Goal: Task Accomplishment & Management: Manage account settings

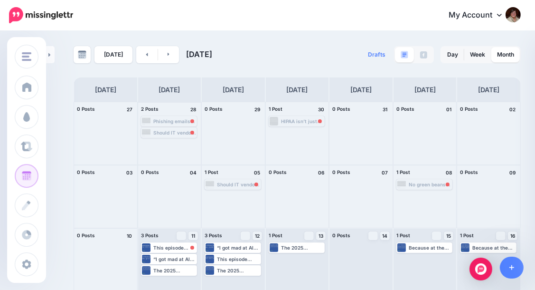
click at [183, 118] on div "Phishing emails are getting a glow-up thanks to dark web AI tools. Goodbye bad …" at bounding box center [174, 121] width 43 height 6
click at [183, 131] on span "Reschedule Failed" at bounding box center [172, 132] width 37 height 5
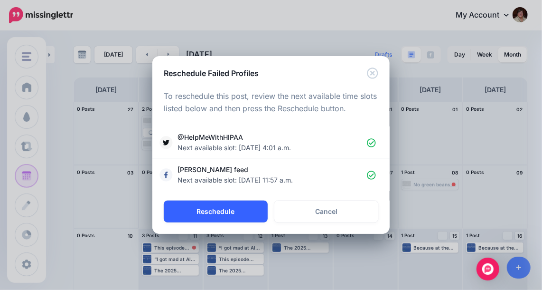
click at [232, 210] on button "Reschedule" at bounding box center [216, 211] width 104 height 22
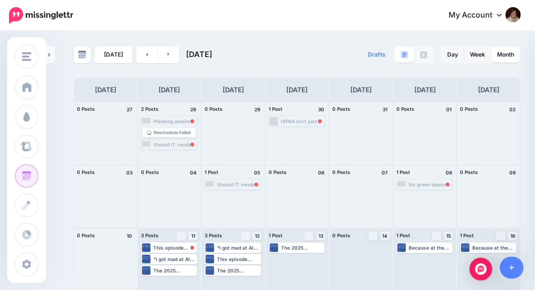
click at [170, 143] on div "Should IT vendors face tougher regulations too? Read and listen 👉 [URL] #InfoSe…" at bounding box center [174, 145] width 43 height 6
click at [192, 130] on div "Should IT vendors face tougher regulations too? Read and listen 👉 [URL] #InfoSe…" at bounding box center [174, 133] width 43 height 6
click at [316, 121] on div "HIPAA isn’t just about checking boxes—it’s about protecting patient data and av…" at bounding box center [302, 121] width 43 height 6
click at [323, 117] on div "HIPAA isn’t just about checking boxes—it’s about protecting patient data and av…" at bounding box center [297, 121] width 55 height 9
click at [185, 129] on div "Should IT vendors face tougher regulations too? Read and listen 👉 [URL] #InfoSe…" at bounding box center [169, 132] width 55 height 9
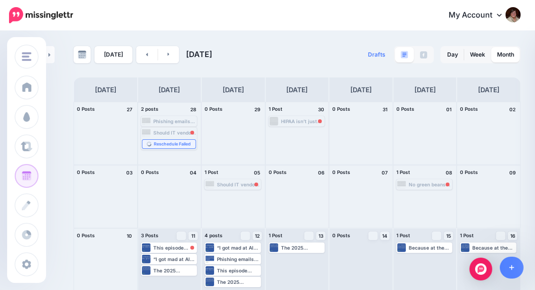
click at [182, 146] on span "Reschedule Failed" at bounding box center [172, 144] width 37 height 5
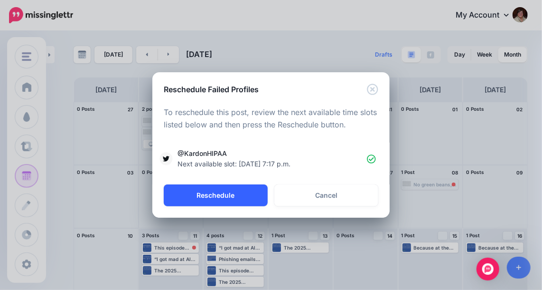
click at [206, 196] on button "Reschedule" at bounding box center [216, 195] width 104 height 22
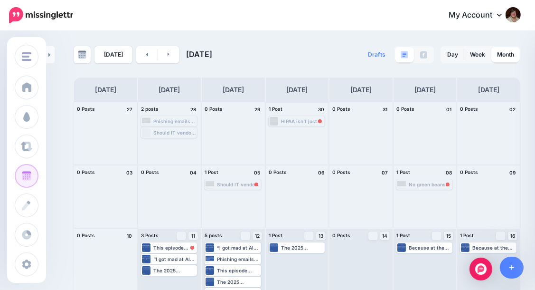
click at [296, 119] on div "HIPAA isn’t just about checking boxes—it’s about protecting patient data and av…" at bounding box center [302, 121] width 43 height 6
click at [302, 131] on span "Reschedule Failed" at bounding box center [300, 132] width 37 height 5
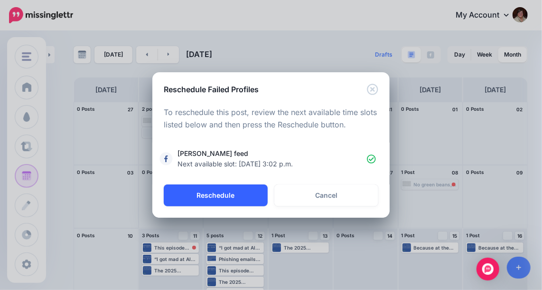
click at [228, 192] on button "Reschedule" at bounding box center [216, 195] width 104 height 22
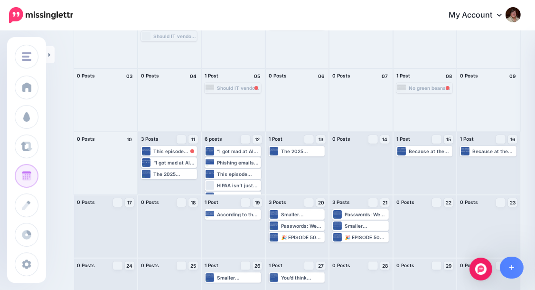
scroll to position [95, 0]
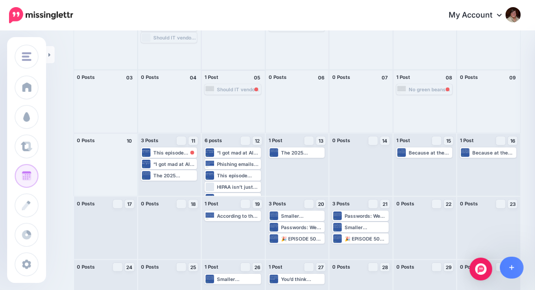
click at [240, 89] on div "Should IT vendors face tougher regulations too? Read and listen 👉 [URL] #InfoSe…" at bounding box center [238, 89] width 43 height 6
click at [240, 98] on span "Reschedule" at bounding box center [236, 100] width 24 height 5
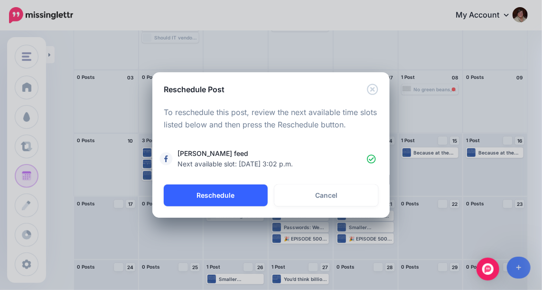
click at [233, 199] on button "Reschedule" at bounding box center [216, 195] width 104 height 22
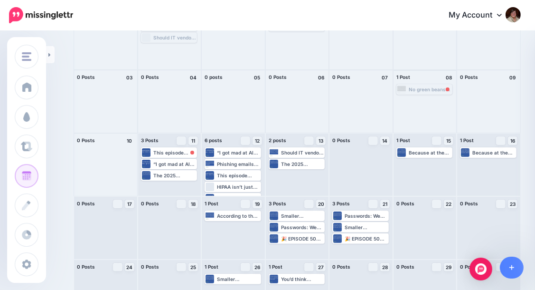
click at [439, 91] on div "No green beans, no casserole. No incident response plan, no defense. Sometimes …" at bounding box center [430, 89] width 43 height 6
click at [432, 102] on span "Reschedule Failed" at bounding box center [428, 100] width 37 height 5
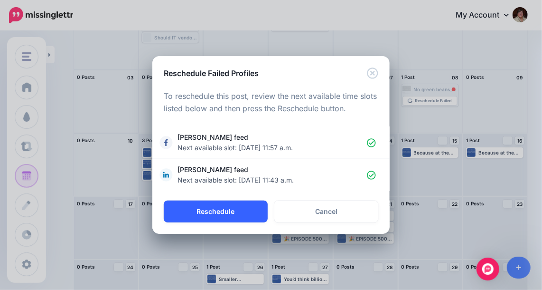
click at [239, 205] on button "Reschedule" at bounding box center [216, 211] width 104 height 22
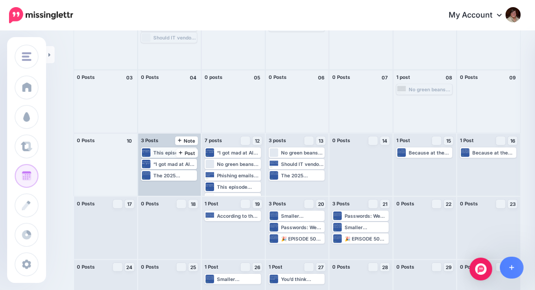
click at [166, 149] on div "This episode breaks that down with real talk and real metrics. Read and listen …" at bounding box center [169, 152] width 55 height 9
click at [172, 162] on span "Reschedule Failed" at bounding box center [172, 164] width 37 height 5
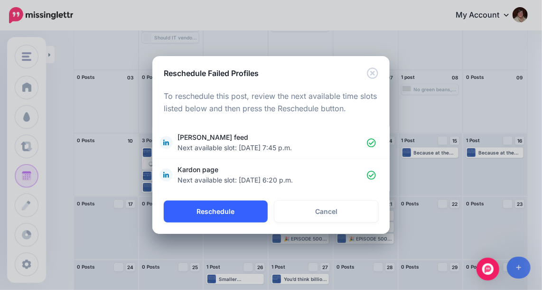
click at [211, 210] on button "Reschedule" at bounding box center [216, 211] width 104 height 22
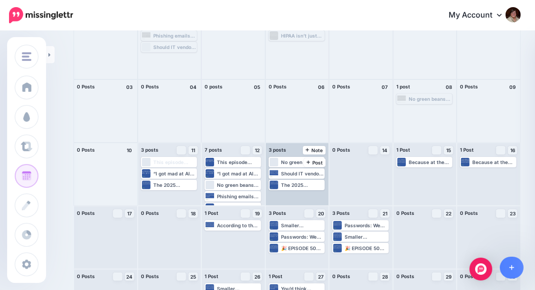
scroll to position [0, 0]
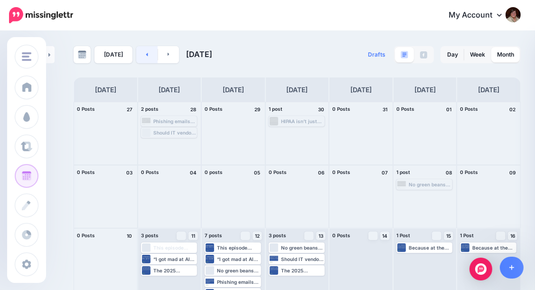
click at [141, 54] on link at bounding box center [146, 54] width 21 height 17
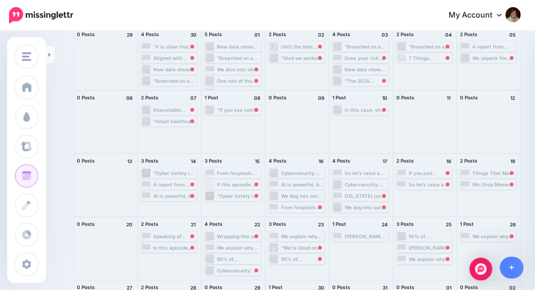
scroll to position [127, 0]
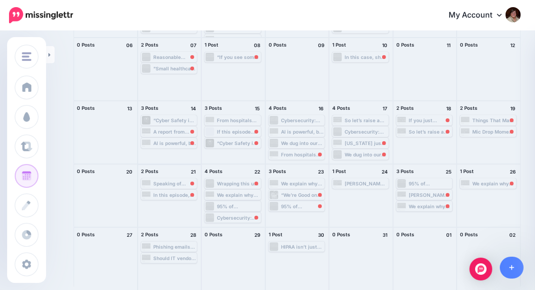
click at [168, 181] on div "Speaking of feeling uncomfortable about AI this one will be another one that we…" at bounding box center [174, 184] width 43 height 6
click at [164, 192] on span "Reschedule Failed" at bounding box center [172, 194] width 37 height 5
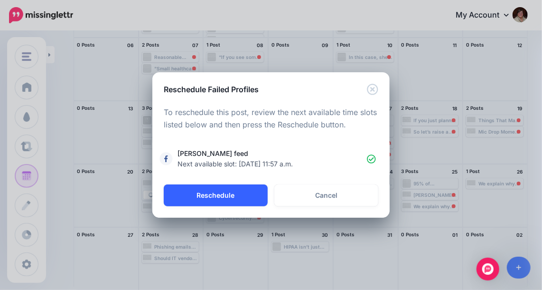
click at [208, 196] on button "Reschedule" at bounding box center [216, 195] width 104 height 22
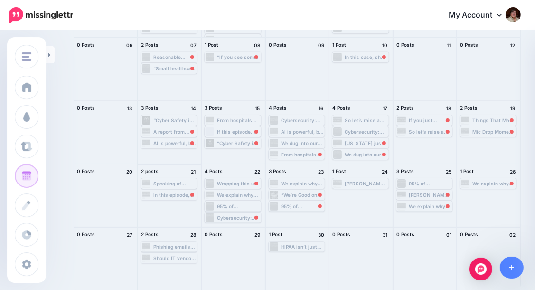
click at [178, 196] on div "In this episode, we dive into why artificial intelligence might be more “oops” …" at bounding box center [174, 195] width 43 height 6
click at [174, 205] on span "Reschedule" at bounding box center [173, 206] width 24 height 5
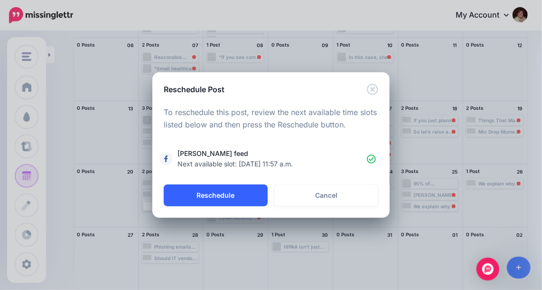
click at [228, 198] on button "Reschedule" at bounding box center [216, 195] width 104 height 22
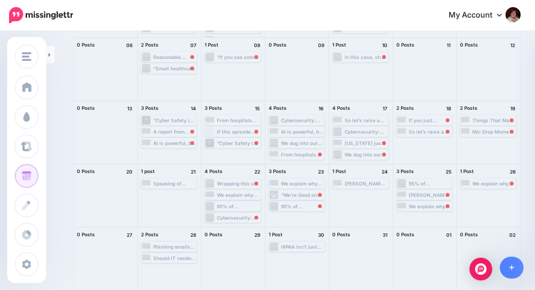
click at [246, 181] on div "Wrapping this up like a freshly printed discharge summary—there’s no denying th…" at bounding box center [238, 184] width 43 height 6
click at [239, 192] on span "Reschedule Failed" at bounding box center [236, 194] width 37 height 5
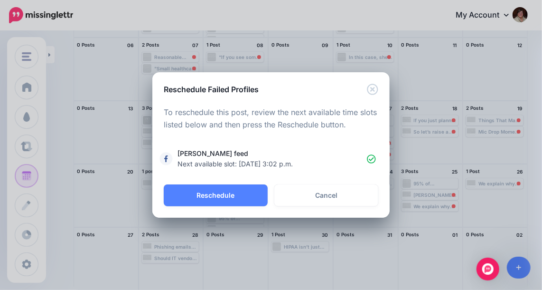
click at [240, 190] on button "Reschedule" at bounding box center [216, 195] width 104 height 22
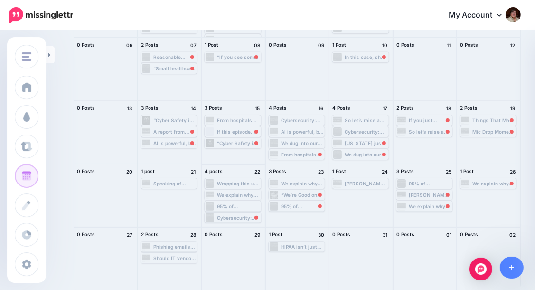
click at [250, 217] on div "Cybersecurity: “Not a Priority” Until It’s Too Late 💸 Read and listen 👉 [URL] #…" at bounding box center [238, 218] width 43 height 6
click at [251, 211] on div "Reschedule" at bounding box center [233, 217] width 55 height 12
click at [253, 217] on link "Reschedule" at bounding box center [233, 218] width 54 height 9
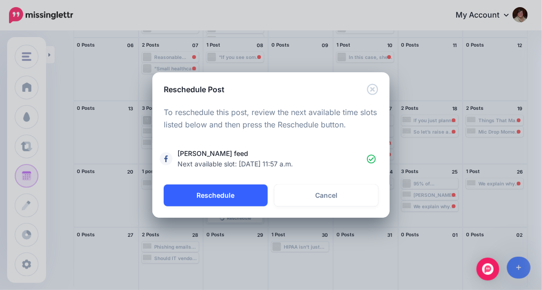
click at [252, 198] on button "Reschedule" at bounding box center [216, 195] width 104 height 22
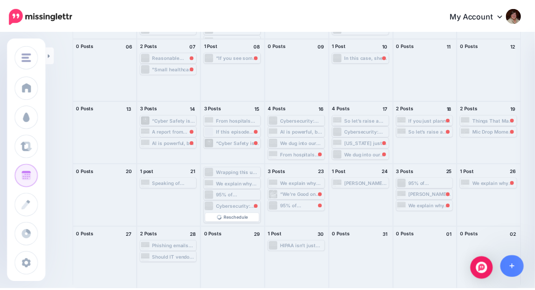
scroll to position [0, 0]
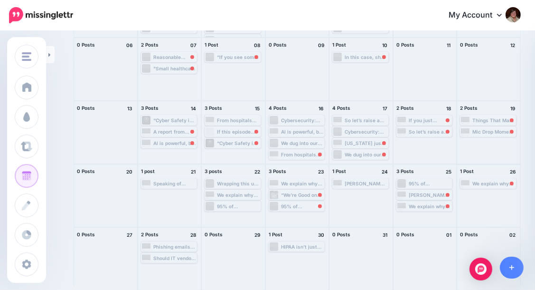
click at [502, 181] on div "We explain why you must ask tough questions about your vendors. #VendorRisk #Th…" at bounding box center [494, 184] width 43 height 6
click at [495, 194] on span "Reschedule Failed" at bounding box center [492, 194] width 37 height 5
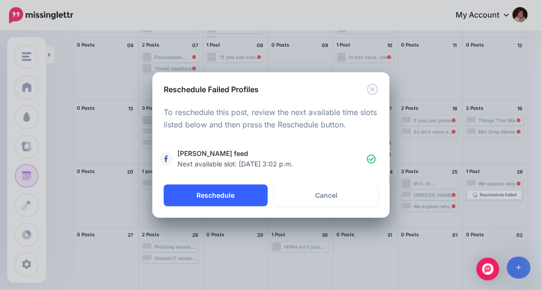
click at [219, 197] on button "Reschedule" at bounding box center [216, 195] width 104 height 22
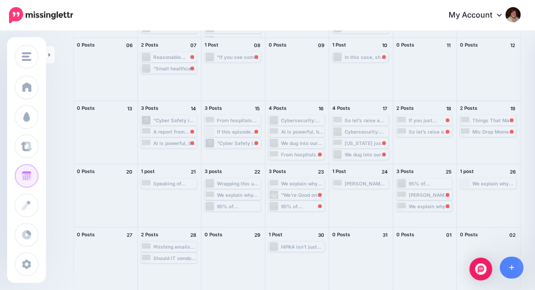
click at [507, 118] on div "Things That Make You Go Hmm – Ep 514 [URL] #HIPAA #InfoSec" at bounding box center [494, 120] width 43 height 6
click at [502, 127] on link "Reschedule Failed" at bounding box center [489, 131] width 54 height 9
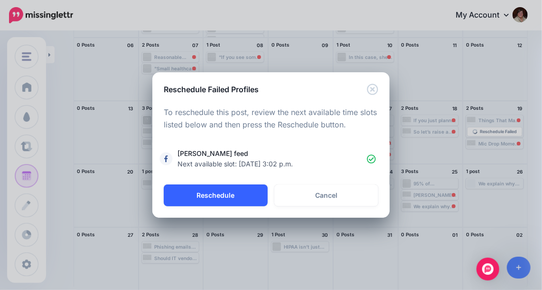
click at [229, 189] on button "Reschedule" at bounding box center [216, 195] width 104 height 22
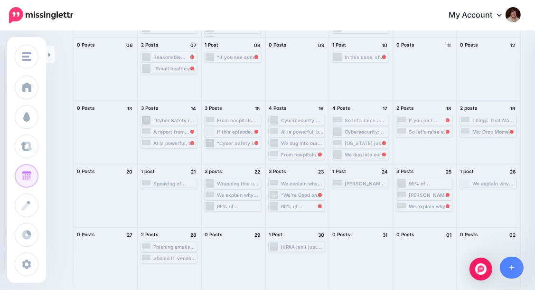
click at [494, 130] on div "Mic Drop Moment: “You don’t buy backup. You buy restore.” Read and listen 👉 [UR…" at bounding box center [494, 132] width 43 height 6
click at [492, 143] on span "Reschedule" at bounding box center [492, 143] width 24 height 5
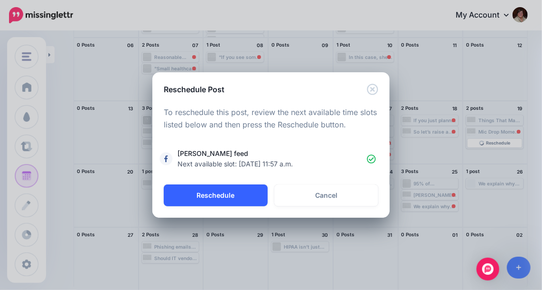
click at [216, 203] on button "Reschedule" at bounding box center [216, 195] width 104 height 22
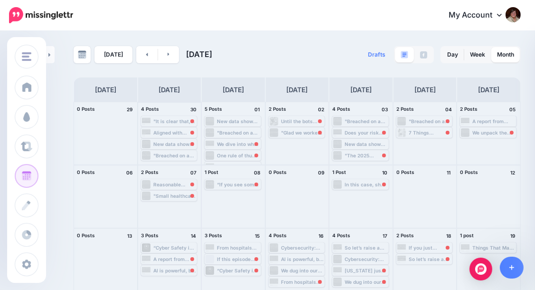
click at [181, 123] on div ""It is clear that, given the increasing number and techniques of cyber incident…" at bounding box center [174, 121] width 43 height 6
click at [181, 130] on span "Reschedule Failed" at bounding box center [172, 132] width 37 height 5
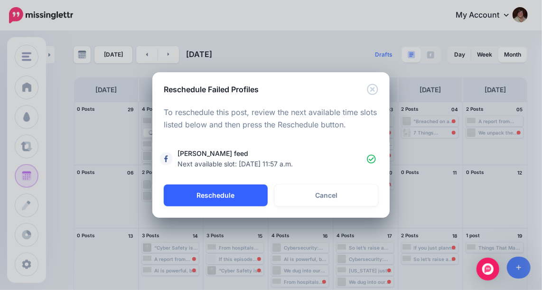
click at [219, 204] on button "Reschedule" at bounding box center [216, 195] width 104 height 22
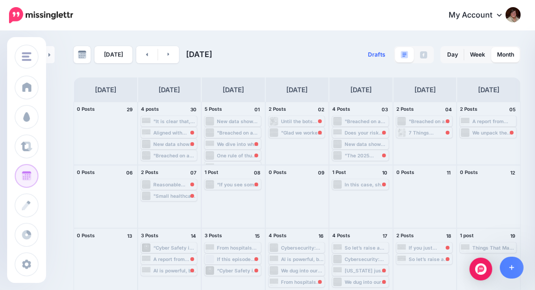
click at [381, 53] on span "Drafts" at bounding box center [377, 55] width 18 height 6
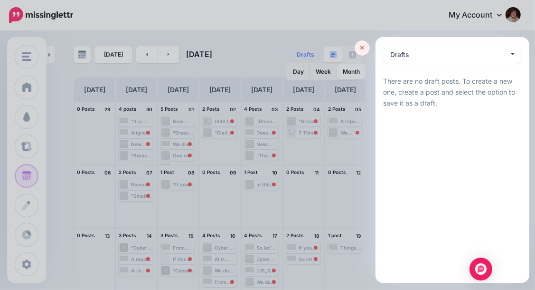
click at [361, 44] on link at bounding box center [362, 47] width 15 height 15
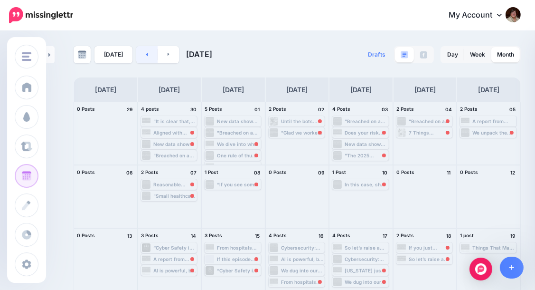
click at [149, 61] on link at bounding box center [146, 54] width 21 height 17
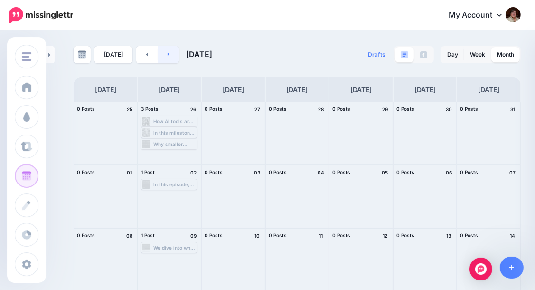
click at [175, 55] on link at bounding box center [168, 54] width 21 height 17
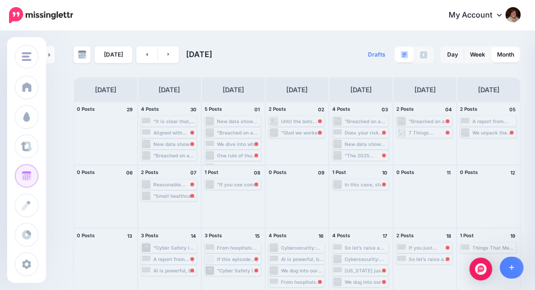
click at [235, 182] on div "“If you see some patient information, just holla,” she said, laughing off the c…" at bounding box center [238, 184] width 43 height 6
click at [238, 197] on span "Reschedule Failed" at bounding box center [236, 195] width 37 height 5
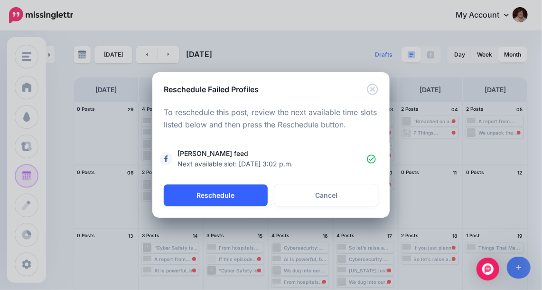
click at [237, 197] on button "Reschedule" at bounding box center [216, 195] width 104 height 22
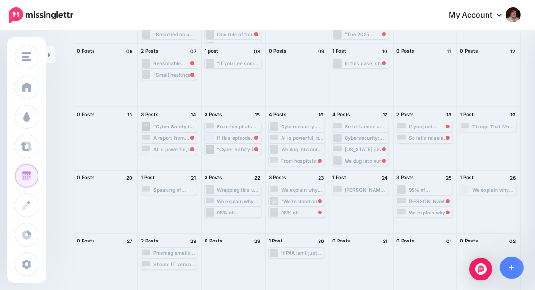
scroll to position [127, 0]
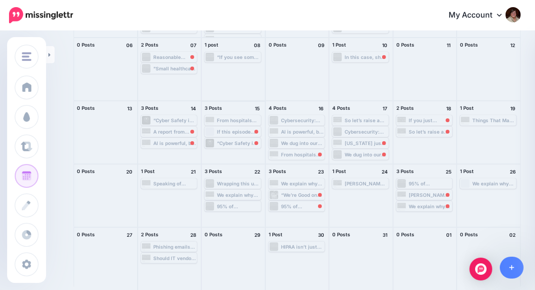
click at [219, 129] on div "If this episode didn’t give you at least three new things to stress about, were…" at bounding box center [238, 132] width 43 height 6
click at [222, 141] on img at bounding box center [219, 143] width 5 height 5
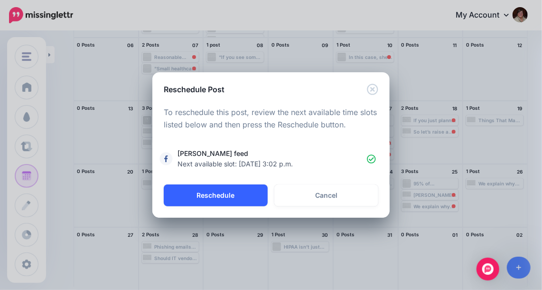
click at [246, 190] on button "Reschedule" at bounding box center [216, 195] width 104 height 22
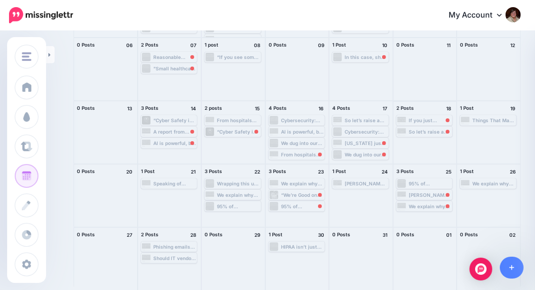
click at [447, 121] on div "If you just planned more thoroughly for things to go wrong at your wedding than…" at bounding box center [430, 120] width 43 height 6
click at [447, 129] on span "Reschedule Failed" at bounding box center [428, 131] width 37 height 5
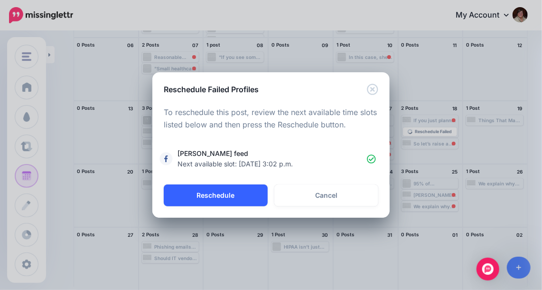
click at [216, 201] on button "Reschedule" at bounding box center [216, 195] width 104 height 22
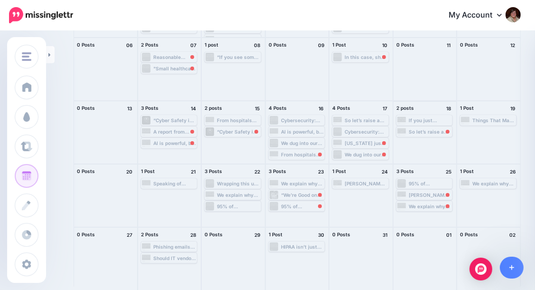
click at [441, 131] on div "So let’s raise a metaphorical firewall to [PERSON_NAME] and the growing army of…" at bounding box center [430, 132] width 43 height 6
click at [434, 142] on span "Reschedule" at bounding box center [428, 143] width 24 height 5
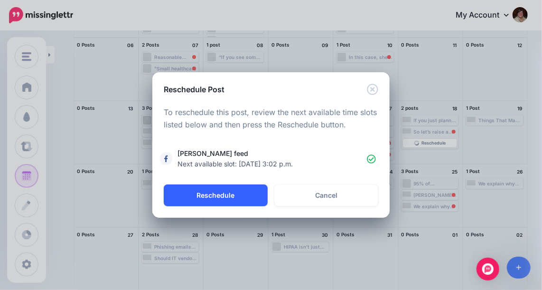
click at [218, 199] on button "Reschedule" at bounding box center [216, 195] width 104 height 22
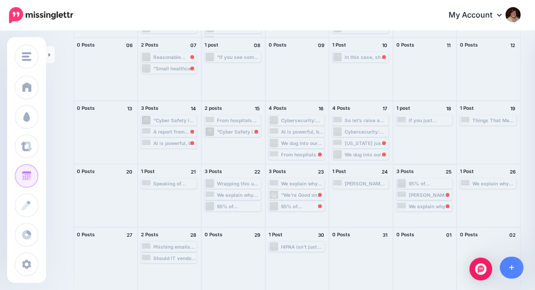
click at [442, 194] on div "[PERSON_NAME] drops [PERSON_NAME] drops strategy, and [PERSON_NAME] drops conne…" at bounding box center [430, 195] width 43 height 6
click at [440, 204] on span "Reschedule" at bounding box center [428, 206] width 24 height 5
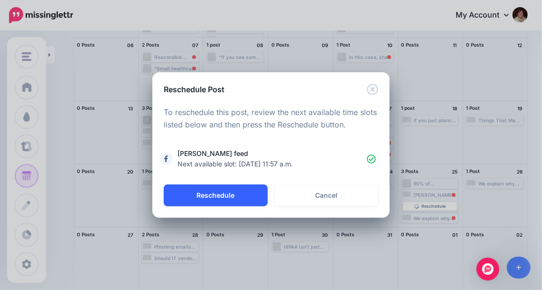
click at [216, 192] on button "Reschedule" at bounding box center [216, 195] width 104 height 22
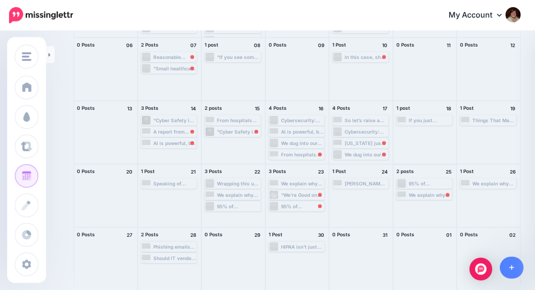
click at [432, 197] on div "We explain why you must ask tough questions about your vendors. #VendorRisk #Th…" at bounding box center [430, 195] width 43 height 6
click at [430, 205] on span "Reschedule" at bounding box center [428, 206] width 24 height 5
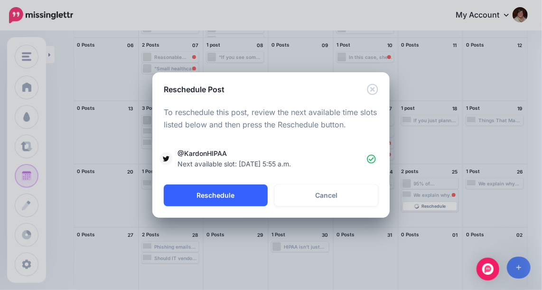
click at [219, 194] on button "Reschedule" at bounding box center [216, 195] width 104 height 22
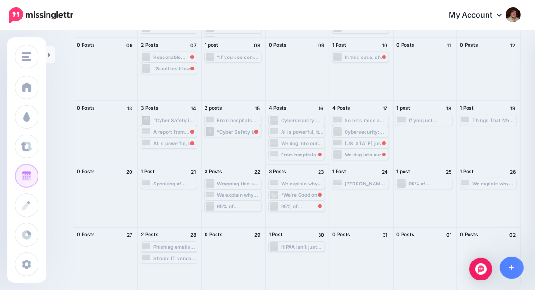
click at [302, 205] on div "95% of ransomware attacks now involve data exfiltration. Read and listen 👉 [URL…" at bounding box center [302, 206] width 43 height 6
click at [301, 218] on span "Reschedule Failed" at bounding box center [300, 217] width 37 height 5
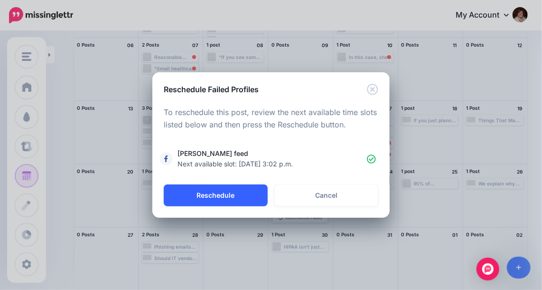
click at [209, 190] on button "Reschedule" at bounding box center [216, 195] width 104 height 22
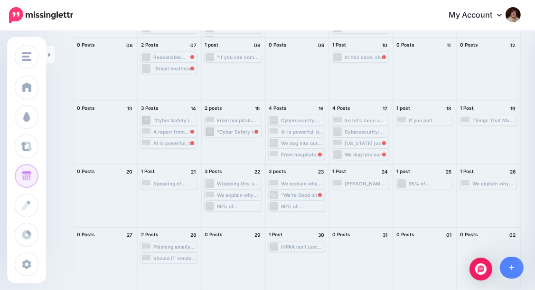
click at [306, 192] on div "“We’re Good on Security!” …Are You, Though? Read and listen 👉 [URL] #HIPAA #Inf…" at bounding box center [302, 195] width 43 height 6
click at [307, 204] on span "Reschedule Failed" at bounding box center [300, 206] width 37 height 5
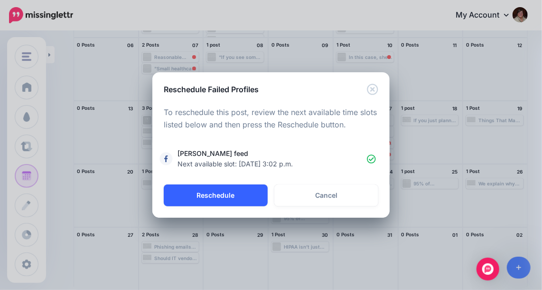
click at [245, 196] on button "Reschedule" at bounding box center [216, 195] width 104 height 22
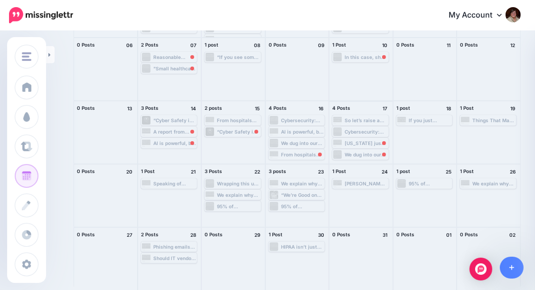
click at [368, 143] on div "[US_STATE] just gave companies a break if they can prove reasonable security af…" at bounding box center [366, 143] width 43 height 6
click at [367, 154] on span "Reschedule Failed" at bounding box center [364, 154] width 37 height 5
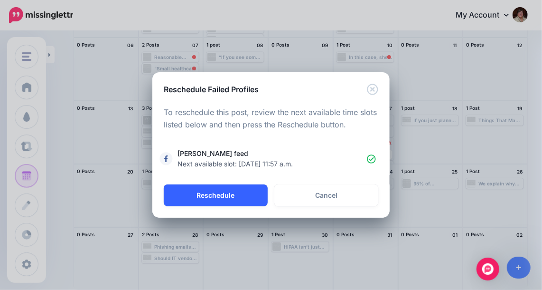
click at [219, 193] on button "Reschedule" at bounding box center [216, 195] width 104 height 22
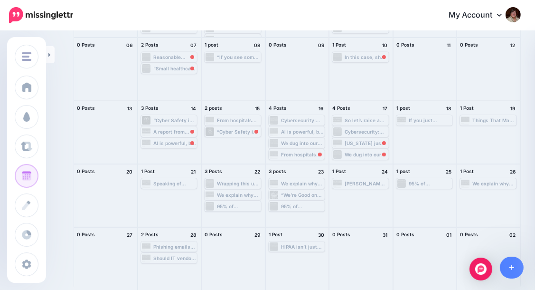
click at [382, 54] on div "In this case, she was immediately getting chat posts saying she was going to lo…" at bounding box center [366, 57] width 43 height 6
click at [375, 68] on span "Reschedule Failed" at bounding box center [364, 68] width 37 height 5
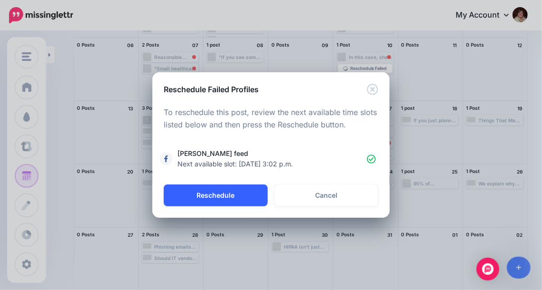
click at [219, 194] on button "Reschedule" at bounding box center [216, 195] width 104 height 22
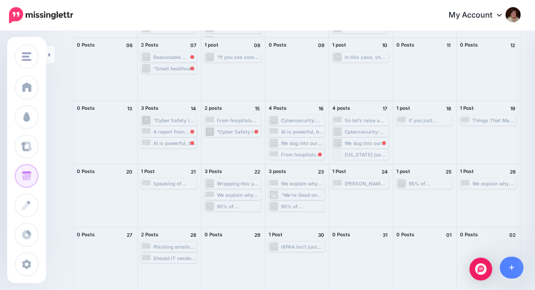
click at [377, 140] on div "We dug into our first 20 episodes, and guess what? The threats haven’t changed—…" at bounding box center [366, 143] width 43 height 6
click at [369, 152] on span "Reschedule" at bounding box center [364, 154] width 24 height 5
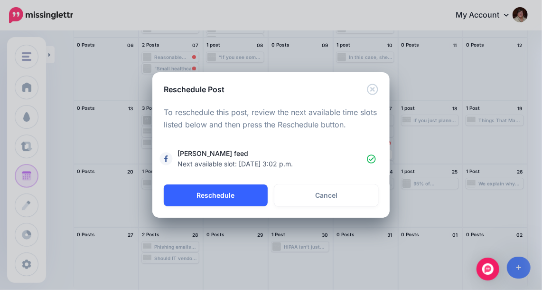
click at [216, 196] on button "Reschedule" at bounding box center [216, 195] width 104 height 22
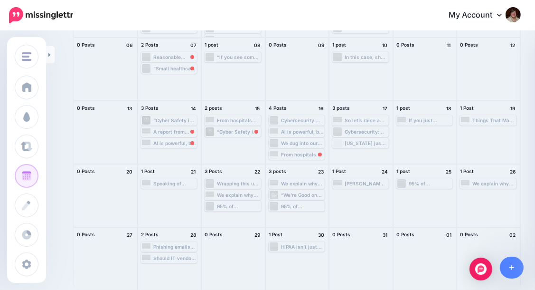
click at [187, 68] on div ""Small healthcare businesses need real resources, real people, and real help if…" at bounding box center [174, 69] width 43 height 6
click at [186, 77] on link "Reschedule" at bounding box center [170, 80] width 54 height 9
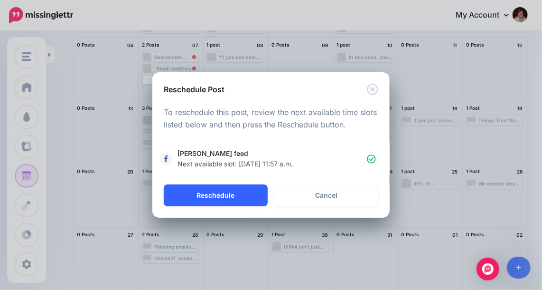
click at [216, 195] on button "Reschedule" at bounding box center [216, 195] width 104 height 22
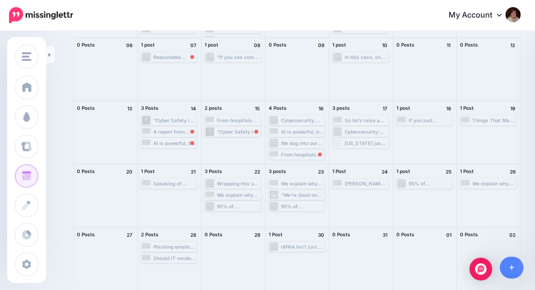
click at [178, 56] on div "Reasonable Security That Holds Up in Court – Ep 515: [URL] New state law in OK …" at bounding box center [174, 57] width 43 height 6
click at [181, 65] on link "Reschedule Failed" at bounding box center [170, 68] width 54 height 9
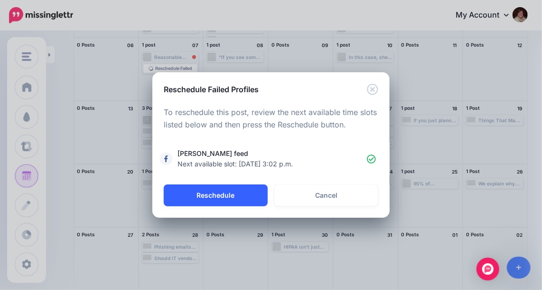
click at [229, 195] on button "Reschedule" at bounding box center [216, 195] width 104 height 22
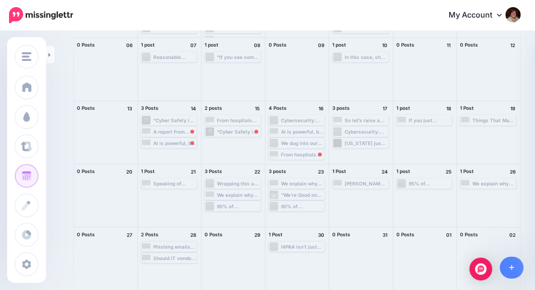
click at [192, 139] on div "AI is powerful, but it’s also making people reckless with security. Are YOU han…" at bounding box center [169, 143] width 55 height 9
click at [191, 152] on span "Reschedule Failed" at bounding box center [172, 154] width 37 height 5
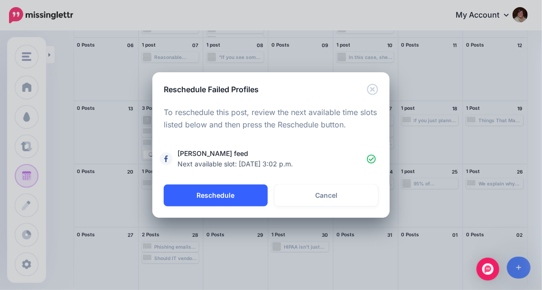
click at [209, 201] on button "Reschedule" at bounding box center [216, 195] width 104 height 22
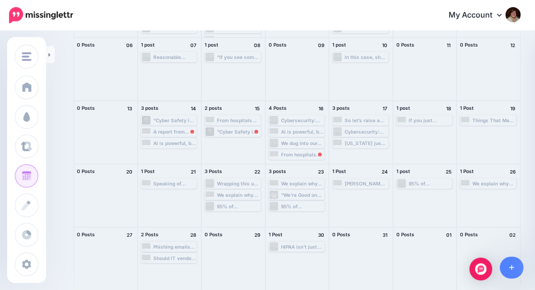
click at [189, 130] on div "A report from HSCC specifically evaluating the issues faced and cybersecurity n…" at bounding box center [174, 132] width 43 height 6
click at [189, 141] on link "Reschedule" at bounding box center [170, 143] width 54 height 9
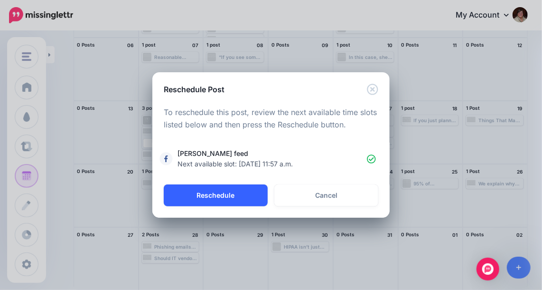
click at [221, 194] on button "Reschedule" at bounding box center [216, 195] width 104 height 22
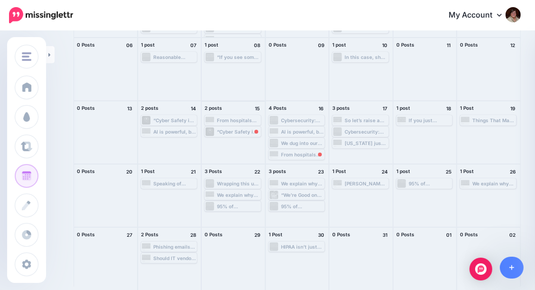
click at [249, 132] on div "“Cyber Safety is Patient Safety” [PERSON_NAME]’s signature message explains how…" at bounding box center [238, 132] width 43 height 6
click at [248, 143] on span "Reschedule" at bounding box center [236, 143] width 24 height 5
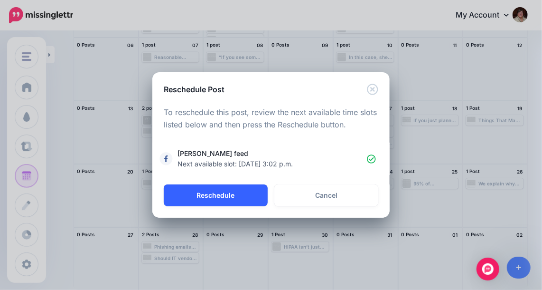
click at [234, 192] on button "Reschedule" at bounding box center [216, 195] width 104 height 22
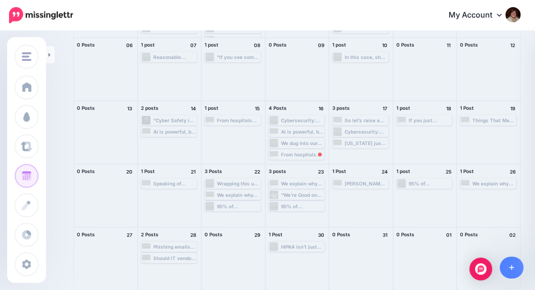
click at [304, 154] on div "From hospitals fending off ransomware to the chaotic ballet of patching ancient…" at bounding box center [302, 155] width 43 height 6
click at [306, 160] on div "Reschedule" at bounding box center [297, 165] width 55 height 12
click at [309, 153] on span "Reschedule" at bounding box center [300, 154] width 24 height 5
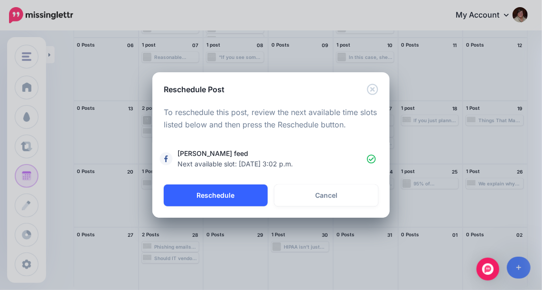
click at [223, 193] on button "Reschedule" at bounding box center [216, 195] width 104 height 22
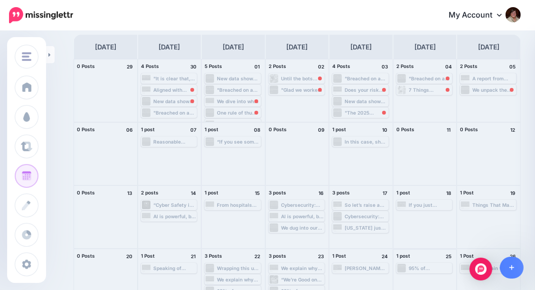
scroll to position [0, 0]
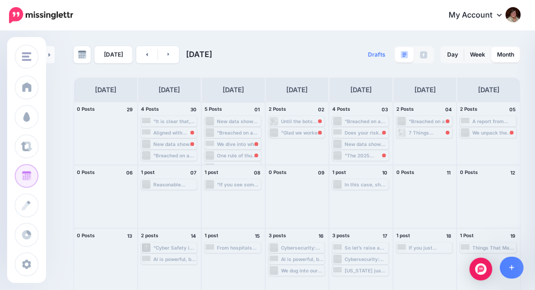
click at [238, 156] on div "One rule of thumb for crisis comms: Over-communicate! Discover how SMBs can kee…" at bounding box center [238, 155] width 43 height 6
click at [241, 143] on span "Reschedule" at bounding box center [236, 144] width 24 height 5
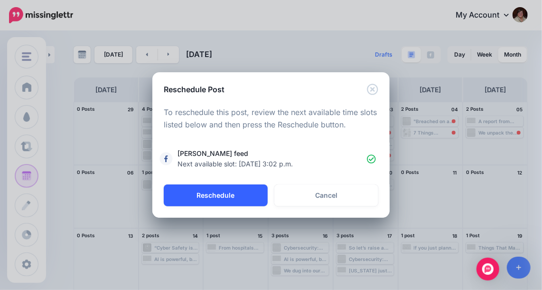
click at [210, 196] on button "Reschedule" at bounding box center [216, 195] width 104 height 22
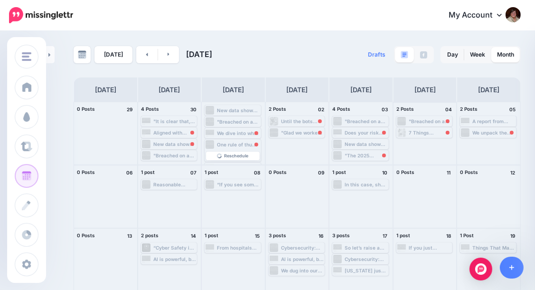
scroll to position [0, 0]
click at [445, 123] on div ""Breached on a [DATE]. Ransomware detonated the [DATE]." [URL] #HIPAA #InfoSec" at bounding box center [430, 121] width 43 height 6
click at [441, 133] on span "Reschedule Failed" at bounding box center [428, 132] width 37 height 5
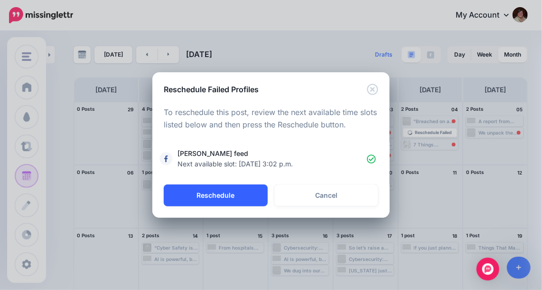
click at [203, 196] on button "Reschedule" at bounding box center [216, 195] width 104 height 22
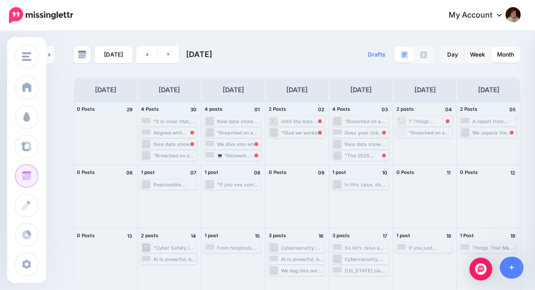
click at [436, 119] on div "7 Things Healthcare Needs More Than Another Webinar – Ep 510: [URL] #InfoSec #H…" at bounding box center [430, 121] width 43 height 6
click at [433, 131] on span "Reschedule" at bounding box center [428, 132] width 24 height 5
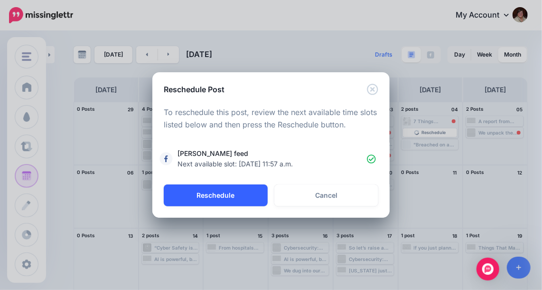
click at [209, 197] on button "Reschedule" at bounding box center [216, 195] width 104 height 22
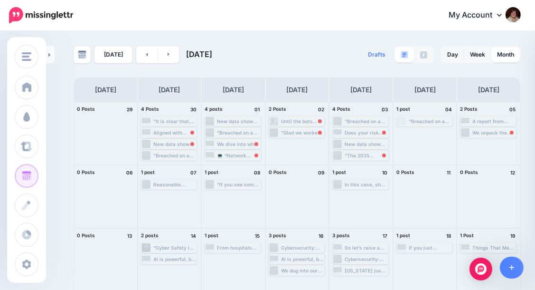
click at [348, 136] on div "Does your risk analysis include SaaS apps and off-site data storage? It needs t…" at bounding box center [360, 132] width 55 height 9
click at [354, 142] on link "Reschedule" at bounding box center [361, 144] width 54 height 9
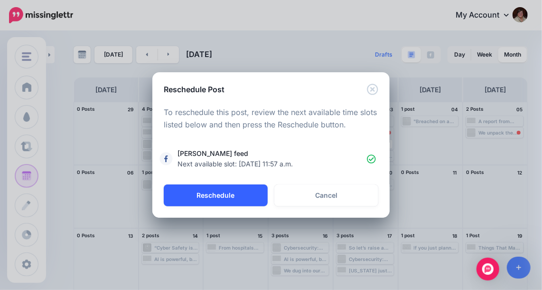
click at [204, 193] on button "Reschedule" at bounding box center [216, 195] width 104 height 22
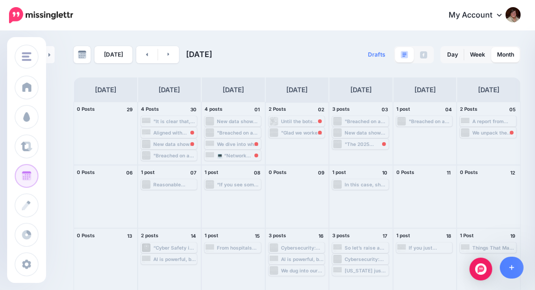
click at [304, 134] on div ""Glad we worked through this. Nice talk." Read more: 10 Security & Privacy Metr…" at bounding box center [302, 133] width 43 height 6
click at [305, 143] on span "Reschedule" at bounding box center [300, 144] width 24 height 5
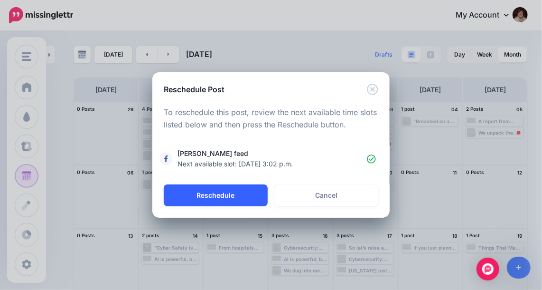
click at [217, 192] on button "Reschedule" at bounding box center [216, 195] width 104 height 22
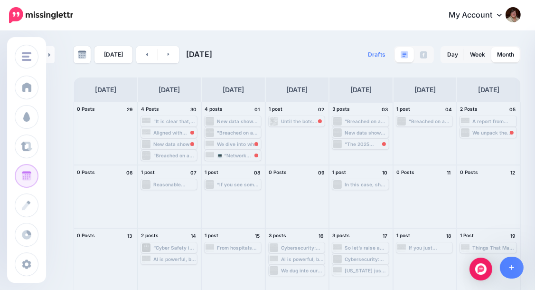
click at [355, 145] on div ""The 2025 SonicWall Cyber Threat Report gave us a sobering look at just how fas…" at bounding box center [366, 144] width 43 height 6
click at [359, 155] on span "Reschedule" at bounding box center [364, 155] width 24 height 5
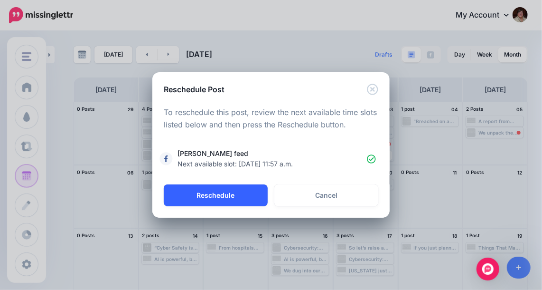
click at [224, 195] on button "Reschedule" at bounding box center [216, 195] width 104 height 22
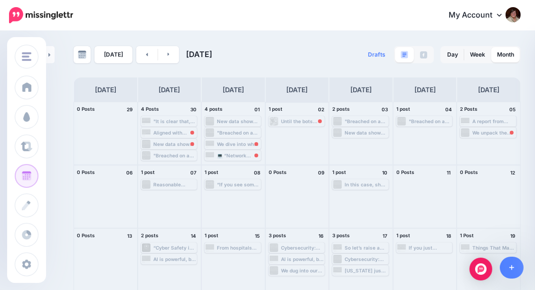
click at [307, 119] on div "Until the bots learn bedside manner and HIPAA compliance, let’s all agree to pr…" at bounding box center [302, 121] width 43 height 6
click at [313, 131] on span "Reschedule" at bounding box center [300, 132] width 24 height 5
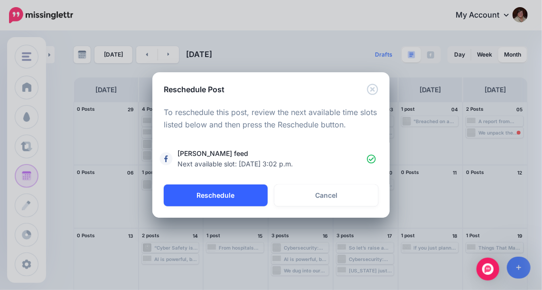
click at [233, 197] on button "Reschedule" at bounding box center [216, 195] width 104 height 22
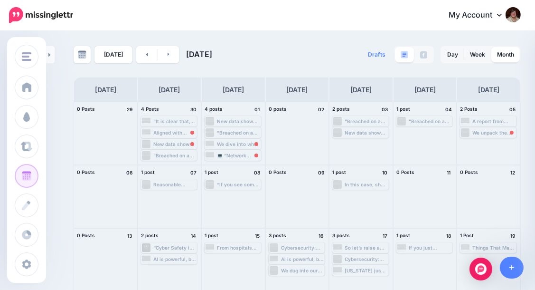
click at [511, 133] on div "We unpack the findings of a critical report on the unique cybersecurity challen…" at bounding box center [494, 133] width 43 height 6
click at [504, 143] on span "Reschedule" at bounding box center [492, 144] width 24 height 5
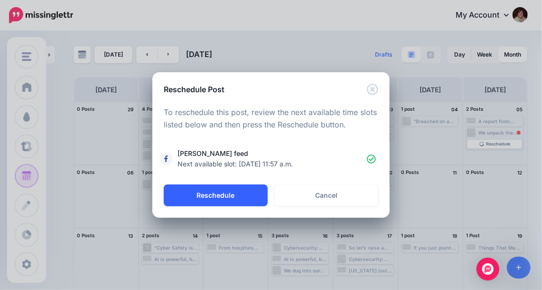
click at [207, 200] on button "Reschedule" at bounding box center [216, 195] width 104 height 22
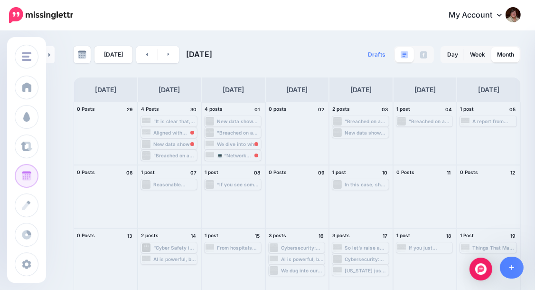
click at [250, 143] on div "We dive into why “bare minimum” isn’t a security strategy—it’s more like playin…" at bounding box center [238, 144] width 43 height 6
click at [242, 154] on span "Reschedule" at bounding box center [236, 155] width 24 height 5
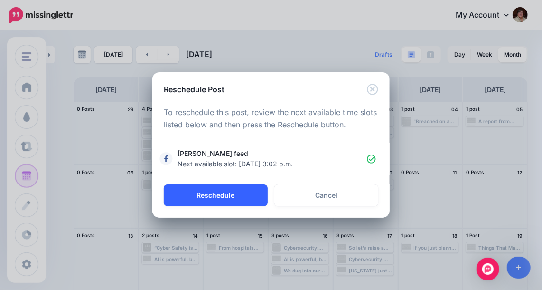
click at [218, 194] on button "Reschedule" at bounding box center [216, 195] width 104 height 22
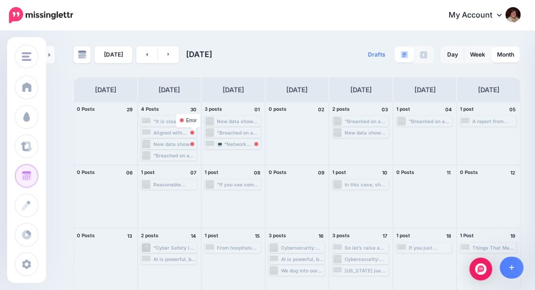
click at [194, 131] on div at bounding box center [192, 133] width 4 height 4
click at [187, 141] on link "Reschedule" at bounding box center [170, 144] width 54 height 9
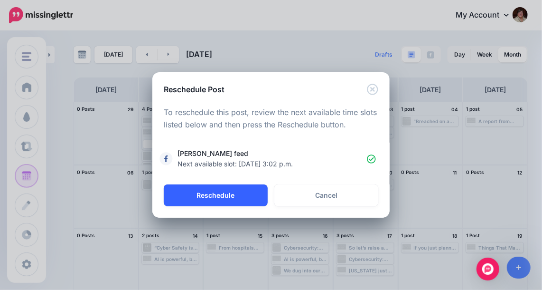
click at [229, 198] on button "Reschedule" at bounding box center [216, 195] width 104 height 22
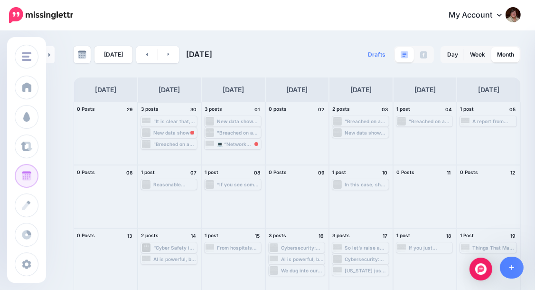
click at [184, 133] on div "New data shows the shocking scale of undisclosed breaches—especially in healthc…" at bounding box center [174, 133] width 43 height 6
click at [186, 142] on span "Reschedule Failed" at bounding box center [172, 144] width 37 height 5
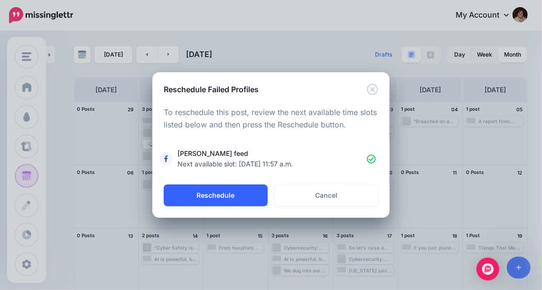
click at [218, 196] on button "Reschedule" at bounding box center [216, 195] width 104 height 22
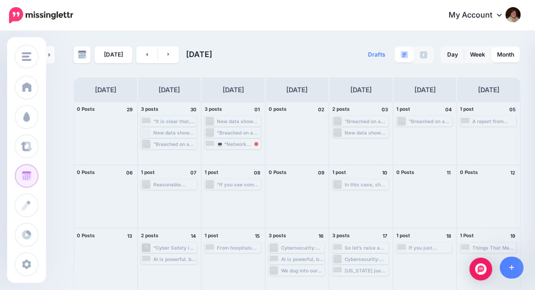
click at [242, 143] on div "💻 “Network tests? Check. Wireless tests? Check. How about IoT? Your office ‘sma…" at bounding box center [238, 144] width 43 height 6
click at [242, 156] on span "Reschedule" at bounding box center [236, 155] width 24 height 5
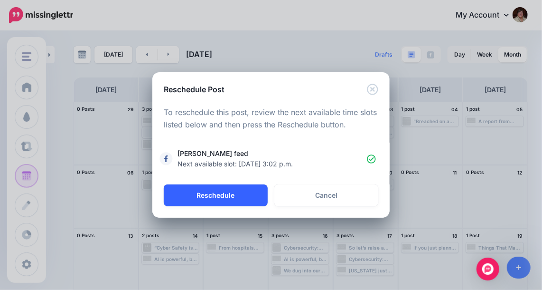
click at [233, 192] on button "Reschedule" at bounding box center [216, 195] width 104 height 22
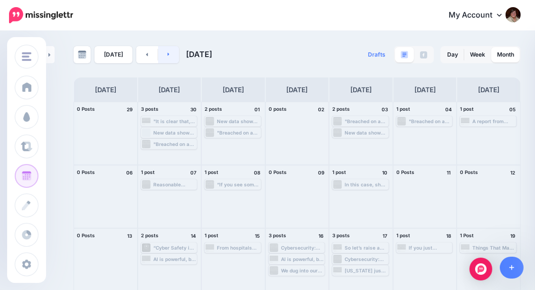
click at [159, 53] on link at bounding box center [168, 54] width 21 height 17
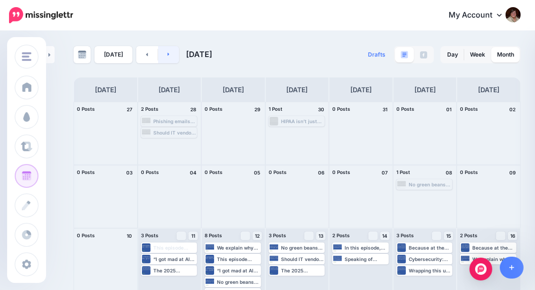
click at [171, 54] on link at bounding box center [168, 54] width 21 height 17
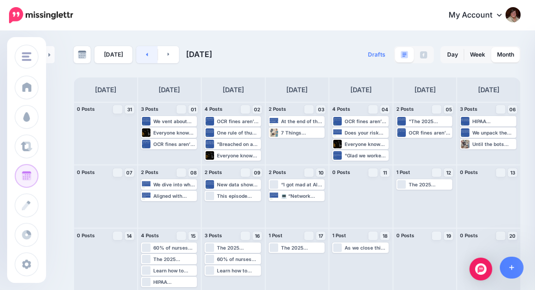
click at [140, 55] on link at bounding box center [146, 54] width 21 height 17
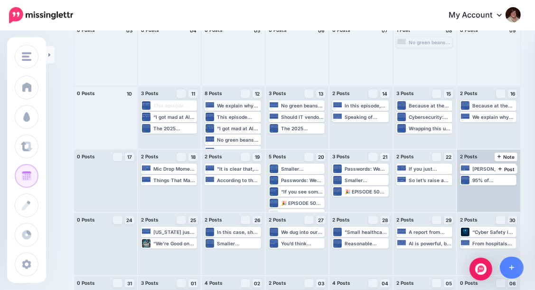
scroll to position [142, 0]
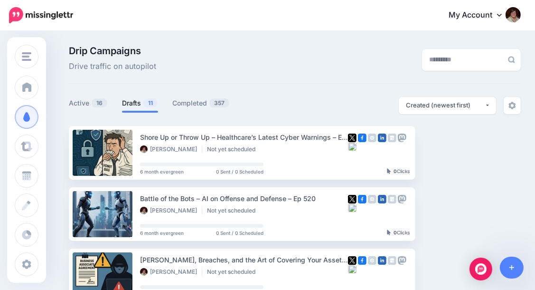
click at [133, 107] on link "Drafts 11" at bounding box center [140, 102] width 36 height 11
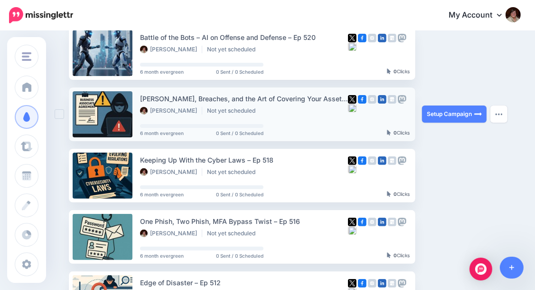
scroll to position [176, 0]
